Goal: Find contact information: Find contact information

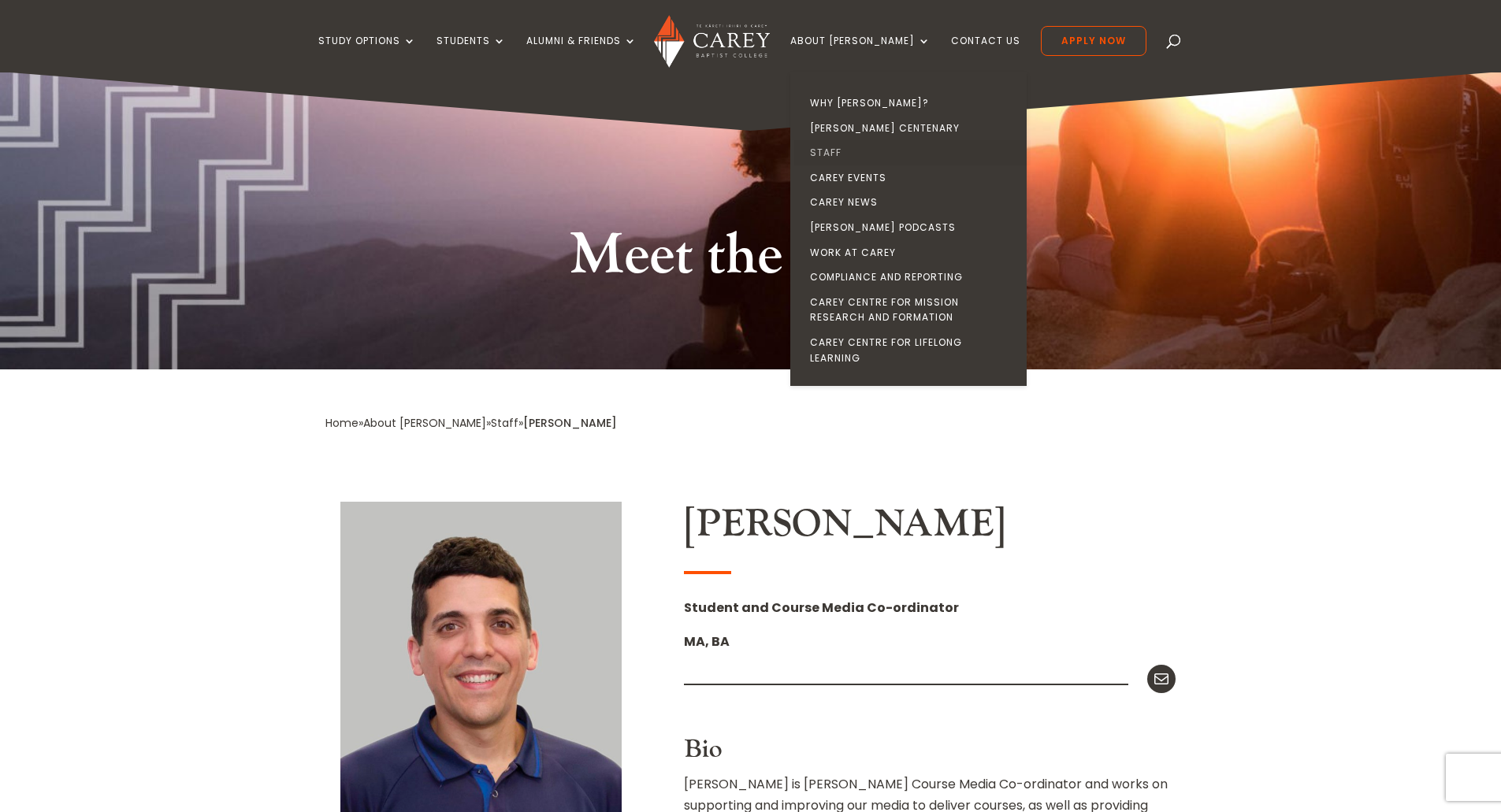
click at [850, 147] on link "Staff" at bounding box center [912, 153] width 236 height 25
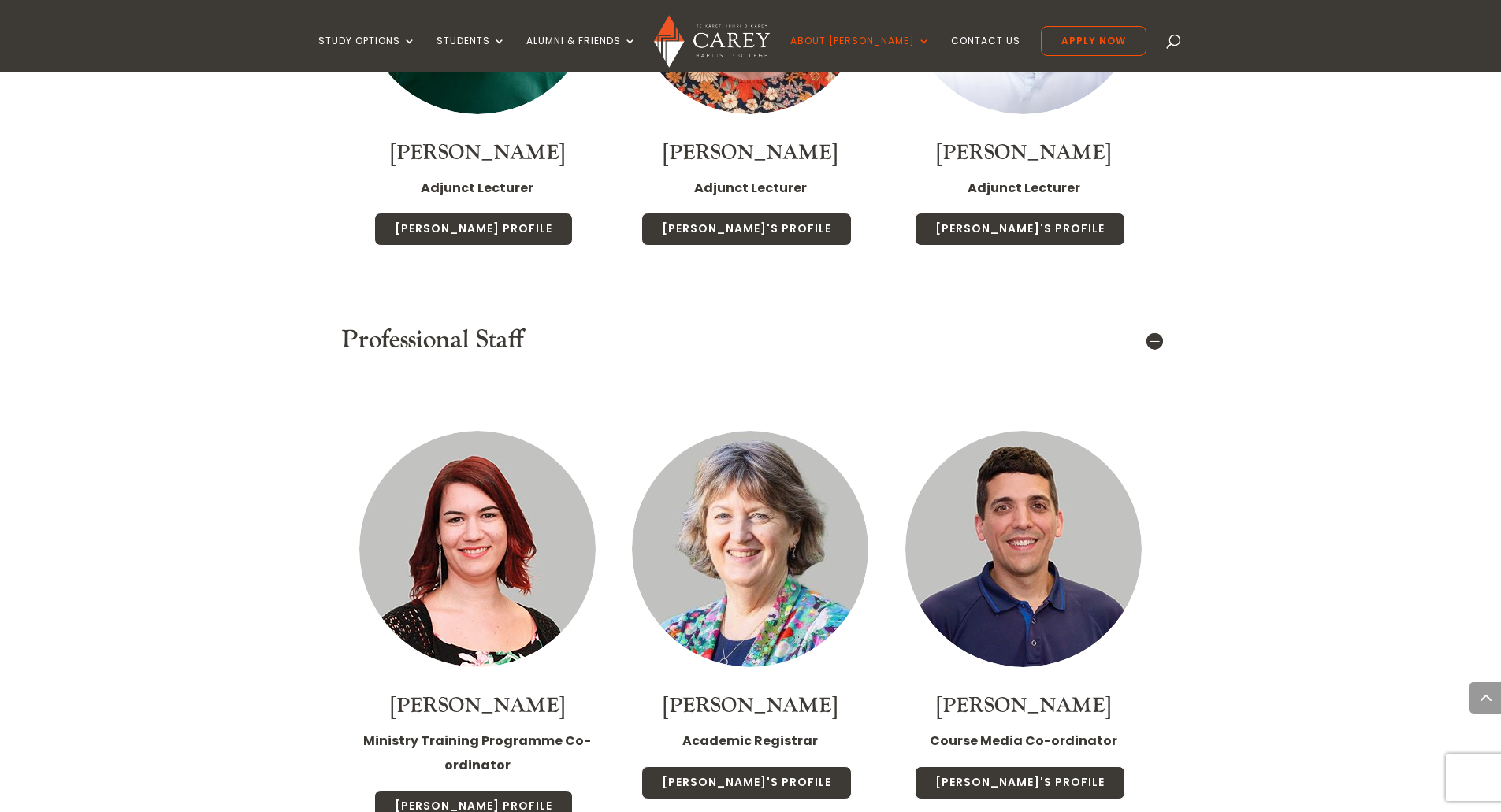
scroll to position [5435, 0]
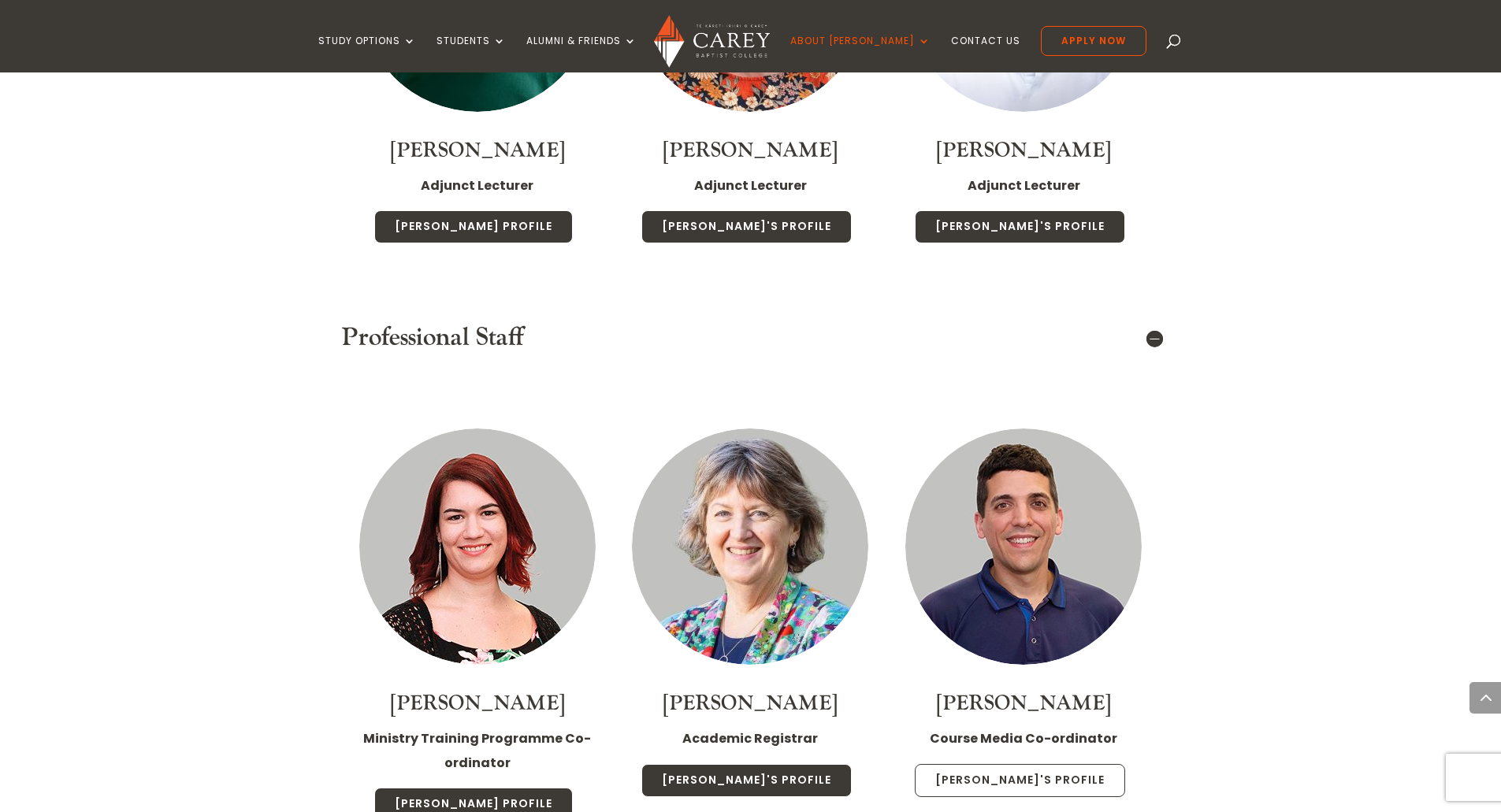
click at [1048, 764] on link "Matt's Profile" at bounding box center [1020, 780] width 211 height 33
